Goal: Information Seeking & Learning: Learn about a topic

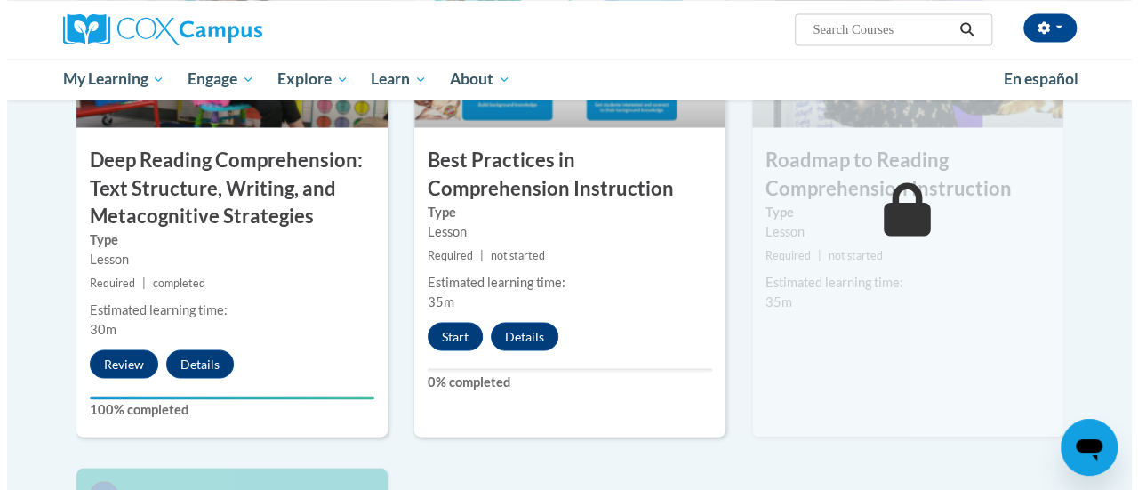
scroll to position [1501, 0]
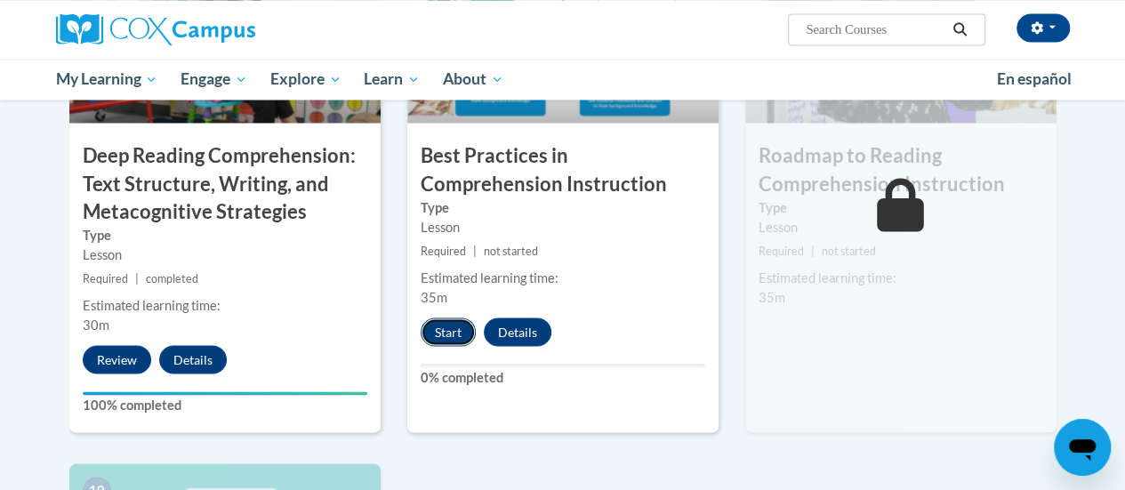
click at [430, 334] on button "Start" at bounding box center [448, 331] width 55 height 28
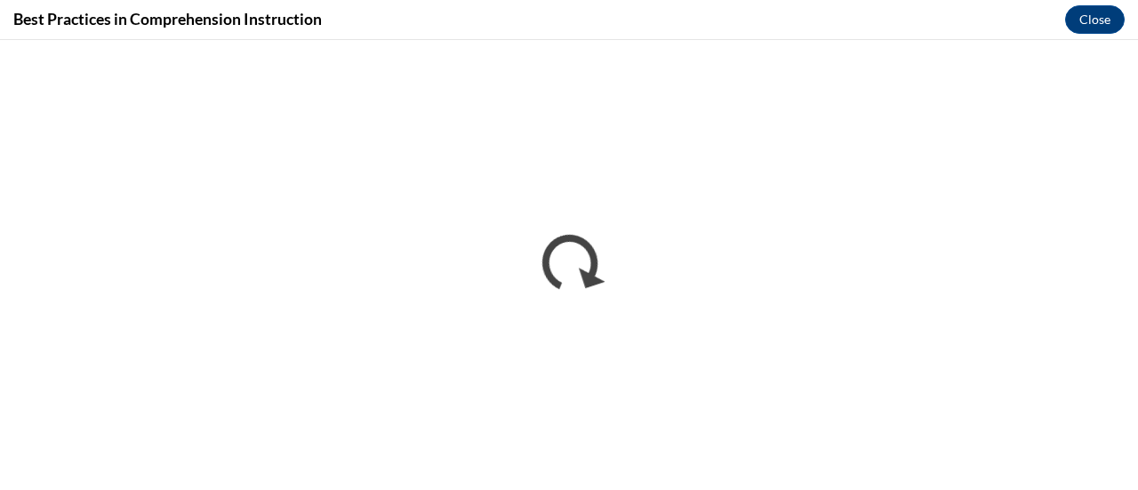
scroll to position [0, 0]
